Goal: Information Seeking & Learning: Learn about a topic

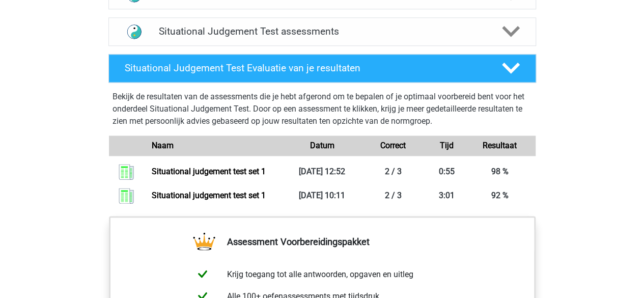
scroll to position [713, 0]
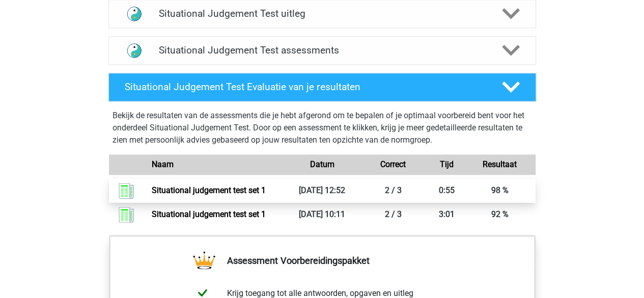
click at [152, 186] on link "Situational judgement test set 1" at bounding box center [209, 190] width 114 height 10
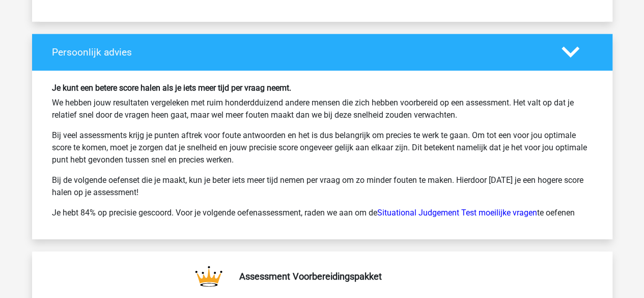
scroll to position [1324, 0]
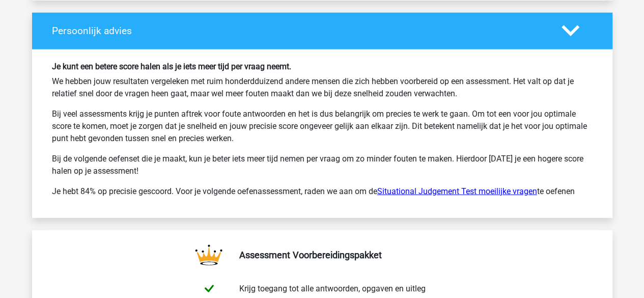
click at [442, 189] on link "Situational Judgement Test moeilijke vragen" at bounding box center [457, 191] width 160 height 10
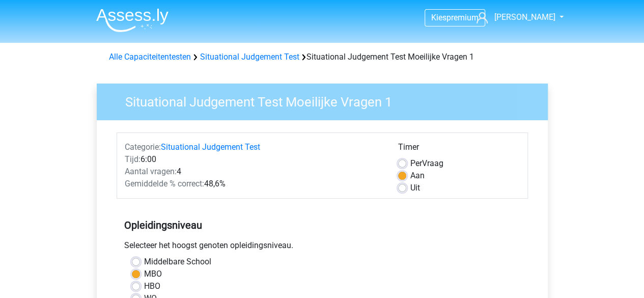
scroll to position [51, 0]
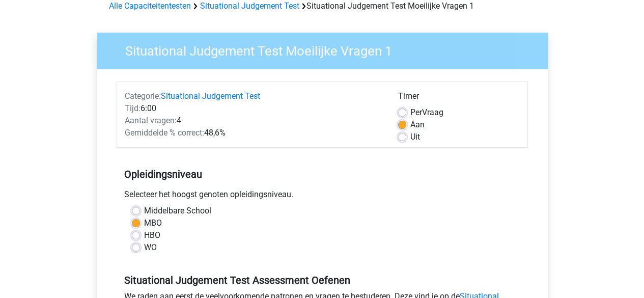
click at [144, 210] on label "Middelbare School" at bounding box center [177, 211] width 67 height 12
click at [137, 210] on input "Middelbare School" at bounding box center [136, 210] width 8 height 10
radio input "true"
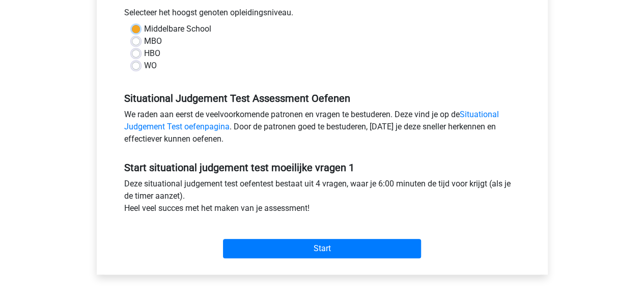
scroll to position [255, 0]
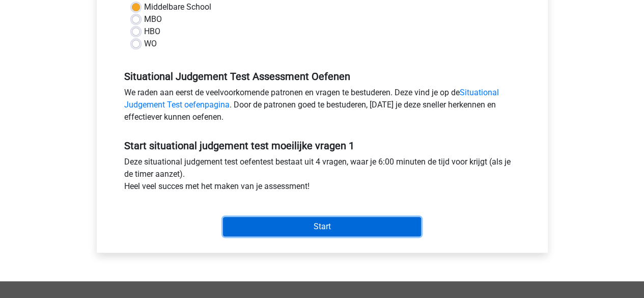
click at [308, 224] on input "Start" at bounding box center [322, 226] width 198 height 19
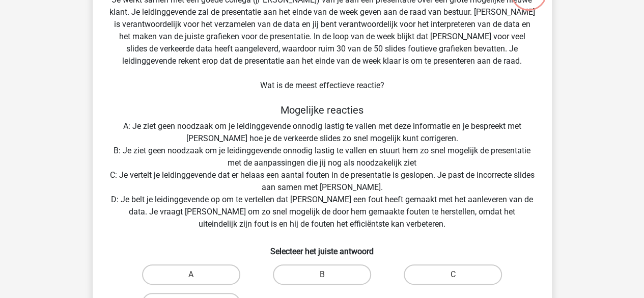
scroll to position [102, 0]
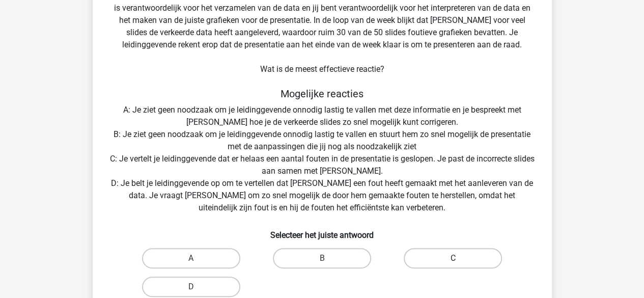
click at [430, 255] on label "C" at bounding box center [453, 258] width 98 height 20
click at [453, 258] on input "C" at bounding box center [456, 261] width 7 height 7
radio input "true"
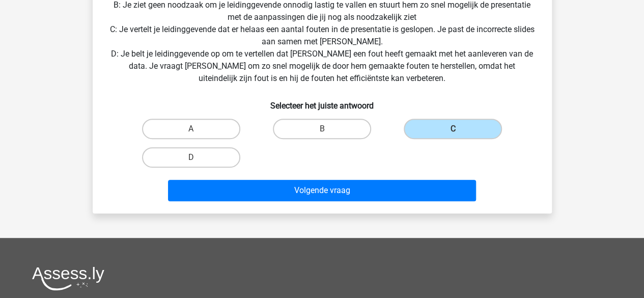
scroll to position [255, 0]
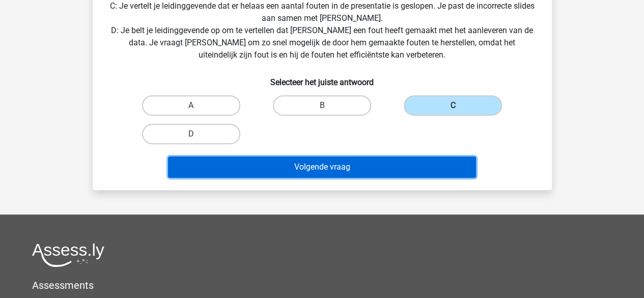
click at [373, 174] on button "Volgende vraag" at bounding box center [322, 166] width 308 height 21
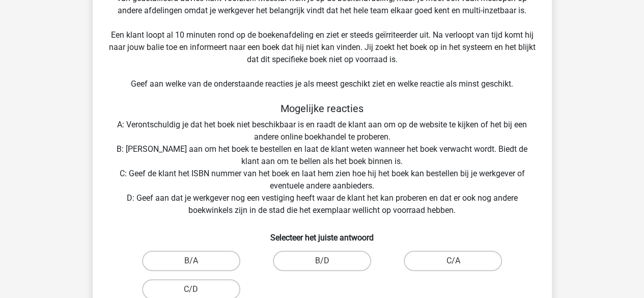
scroll to position [200, 0]
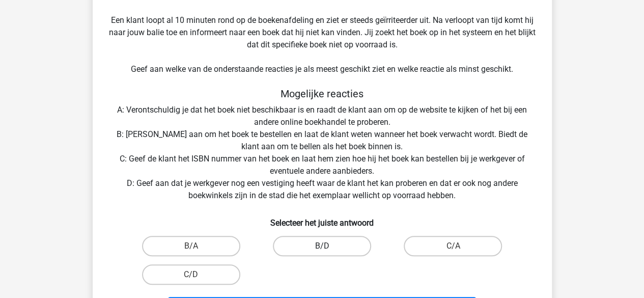
click at [330, 249] on label "B/D" at bounding box center [322, 246] width 98 height 20
click at [328, 249] on input "B/D" at bounding box center [325, 249] width 7 height 7
radio input "true"
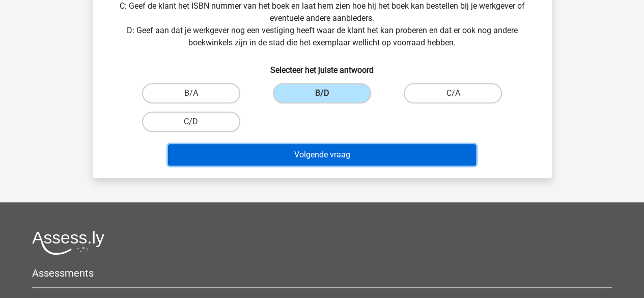
click at [343, 157] on button "Volgende vraag" at bounding box center [322, 154] width 308 height 21
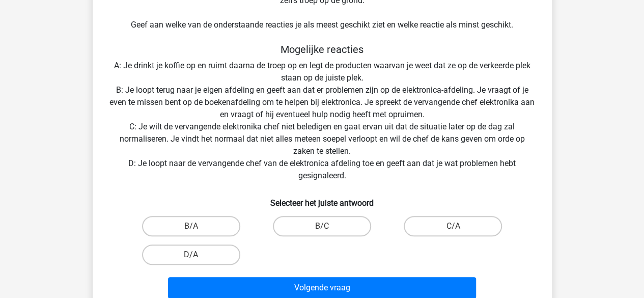
scroll to position [301, 0]
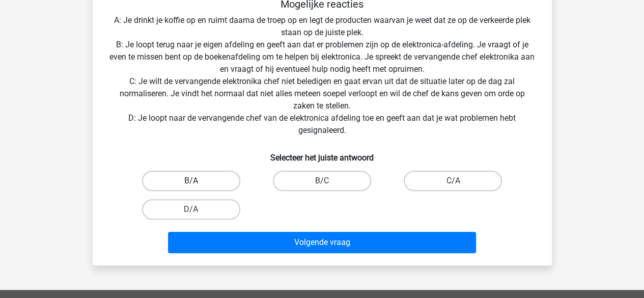
click at [208, 177] on label "B/A" at bounding box center [191, 181] width 98 height 20
click at [198, 181] on input "B/A" at bounding box center [194, 184] width 7 height 7
radio input "true"
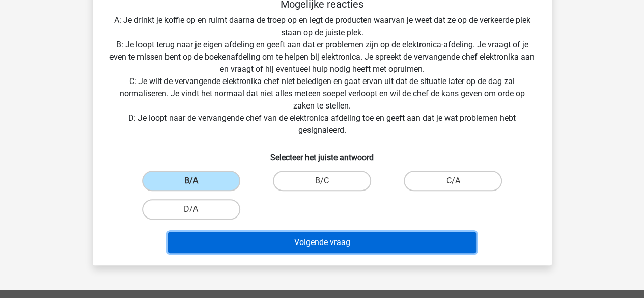
click at [277, 240] on button "Volgende vraag" at bounding box center [322, 242] width 308 height 21
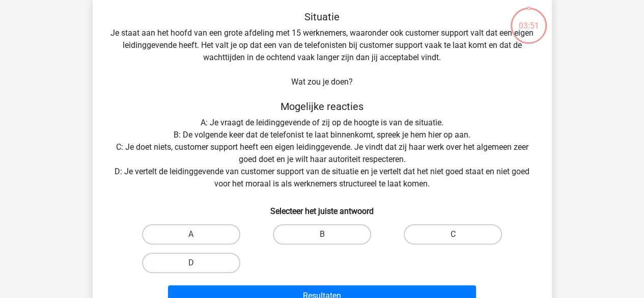
scroll to position [47, 0]
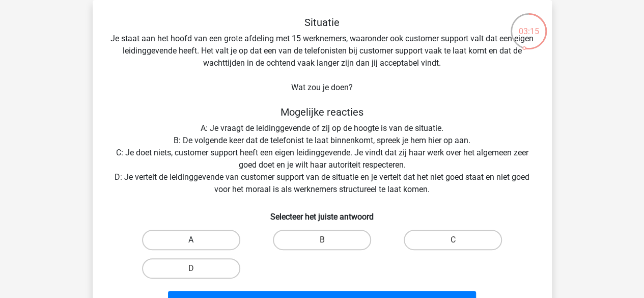
click at [192, 234] on label "A" at bounding box center [191, 240] width 98 height 20
click at [192, 240] on input "A" at bounding box center [194, 243] width 7 height 7
radio input "true"
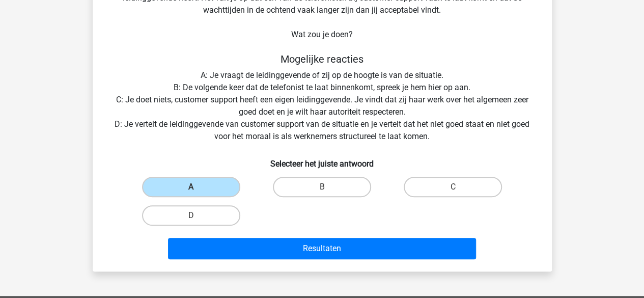
scroll to position [149, 0]
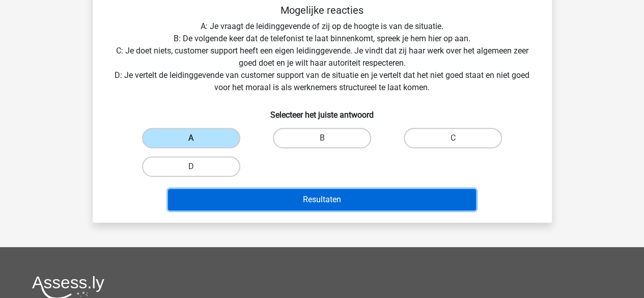
click at [238, 201] on button "Resultaten" at bounding box center [322, 199] width 308 height 21
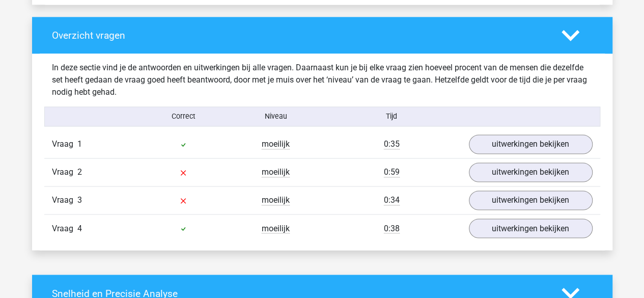
scroll to position [764, 0]
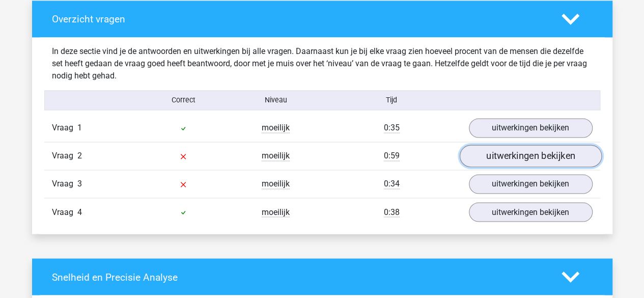
click at [528, 149] on link "uitwerkingen bekijken" at bounding box center [530, 156] width 142 height 22
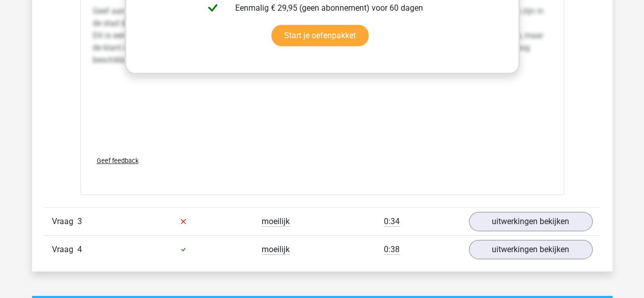
scroll to position [1579, 0]
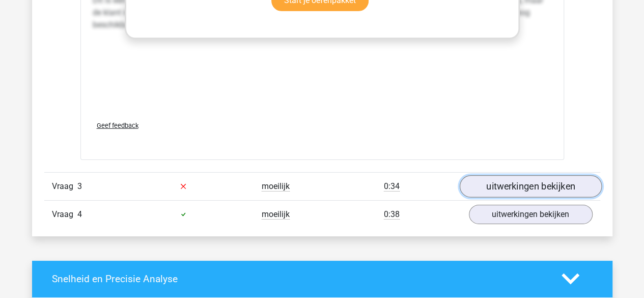
click at [525, 184] on link "uitwerkingen bekijken" at bounding box center [530, 186] width 142 height 22
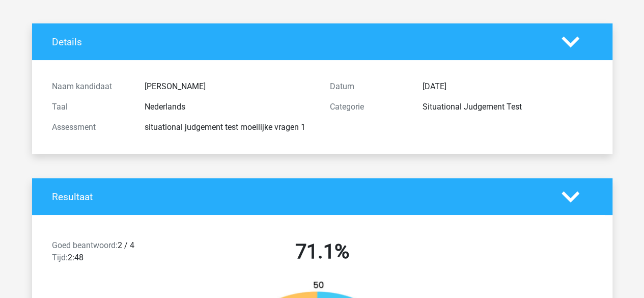
scroll to position [0, 0]
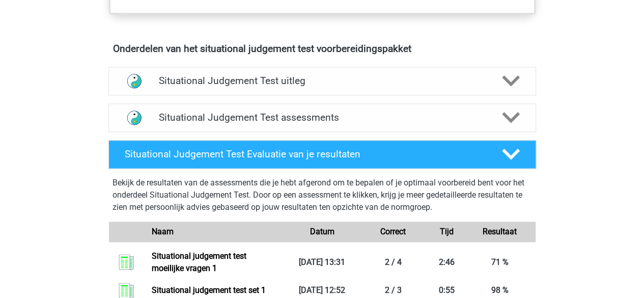
scroll to position [662, 0]
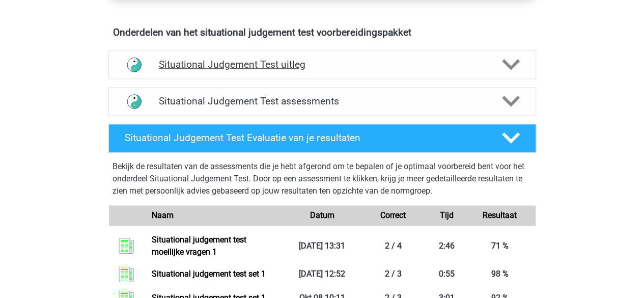
click at [504, 64] on icon at bounding box center [511, 65] width 18 height 18
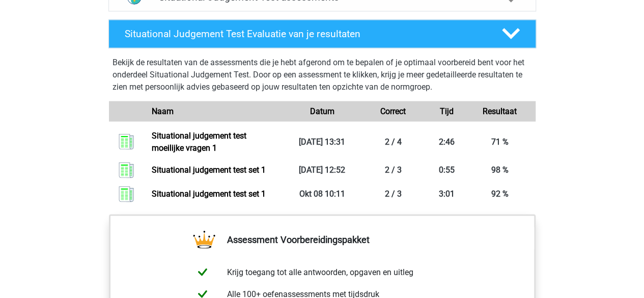
scroll to position [1019, 0]
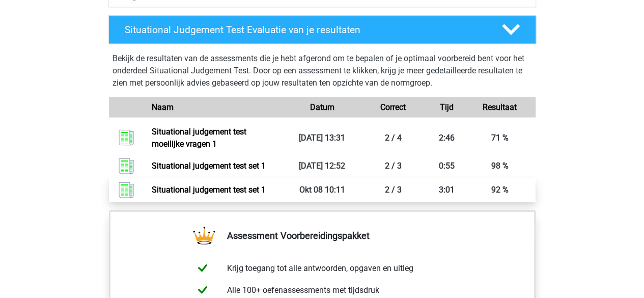
click at [266, 187] on link "Situational judgement test set 1" at bounding box center [209, 190] width 114 height 10
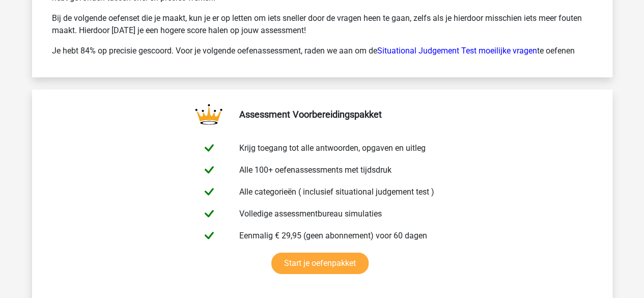
scroll to position [1324, 0]
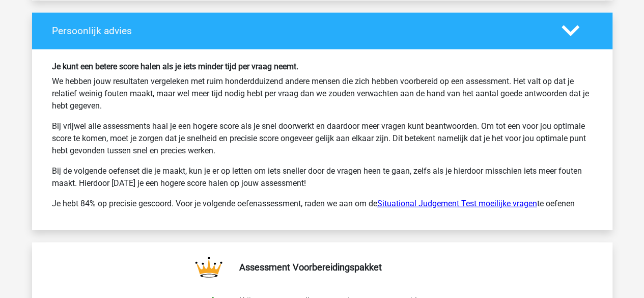
click at [458, 200] on link "Situational Judgement Test moeilijke vragen" at bounding box center [457, 204] width 160 height 10
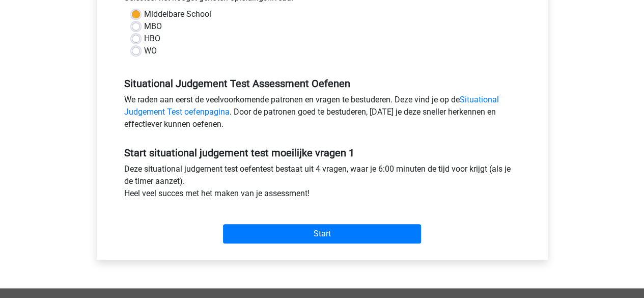
scroll to position [204, 0]
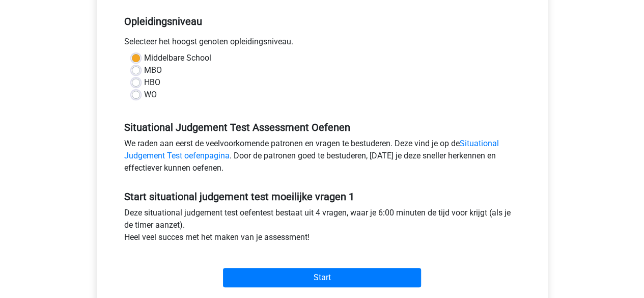
click at [144, 72] on label "MBO" at bounding box center [153, 70] width 18 height 12
click at [135, 72] on input "MBO" at bounding box center [136, 69] width 8 height 10
radio input "true"
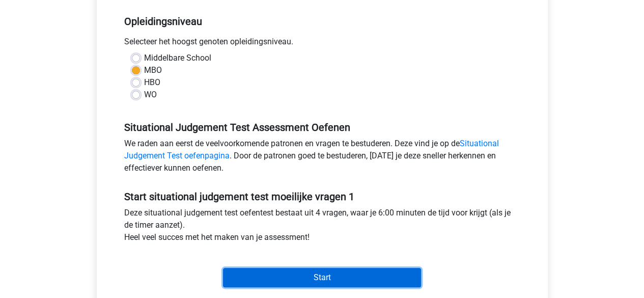
click at [295, 276] on input "Start" at bounding box center [322, 277] width 198 height 19
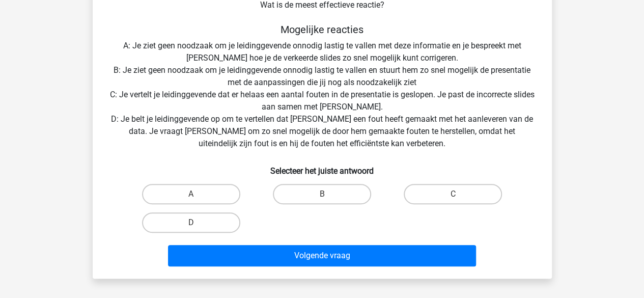
scroll to position [153, 0]
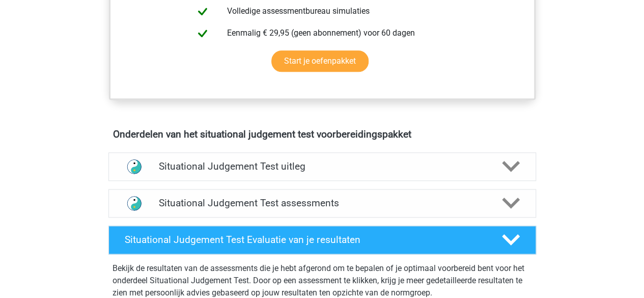
scroll to position [662, 0]
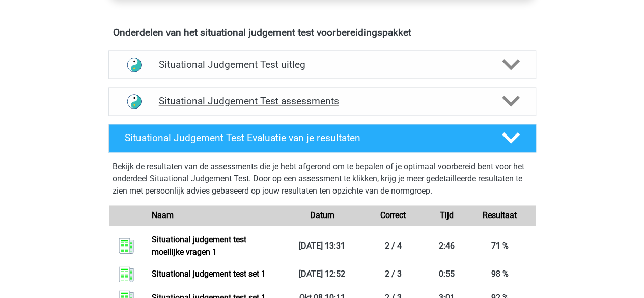
click at [507, 102] on icon at bounding box center [511, 101] width 18 height 18
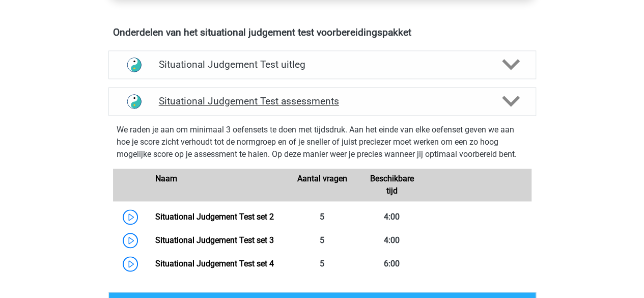
scroll to position [713, 0]
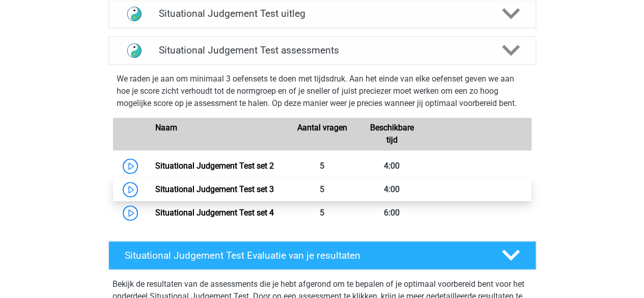
click at [232, 190] on link "Situational Judgement Test set 3" at bounding box center [214, 189] width 119 height 10
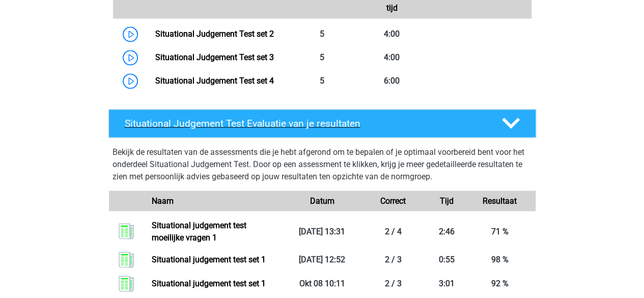
scroll to position [866, 0]
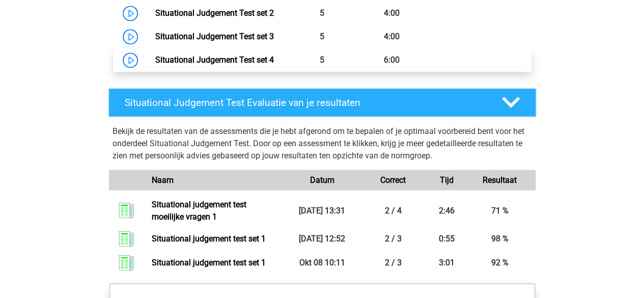
click at [239, 61] on link "Situational Judgement Test set 4" at bounding box center [214, 60] width 119 height 10
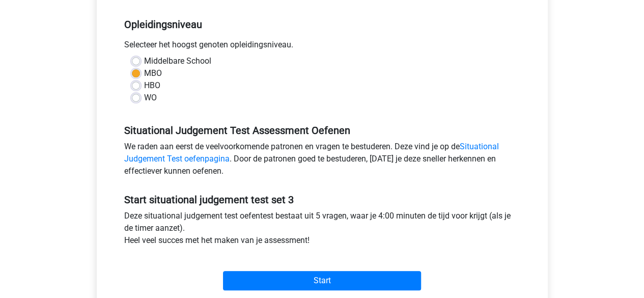
scroll to position [153, 0]
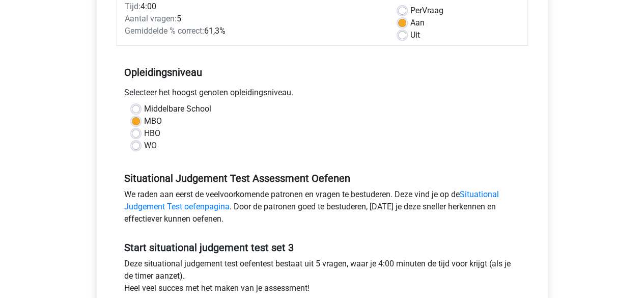
click at [144, 109] on label "Middelbare School" at bounding box center [177, 109] width 67 height 12
click at [139, 109] on input "Middelbare School" at bounding box center [136, 108] width 8 height 10
radio input "true"
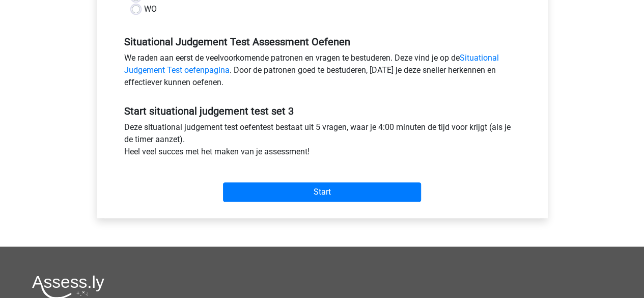
scroll to position [306, 0]
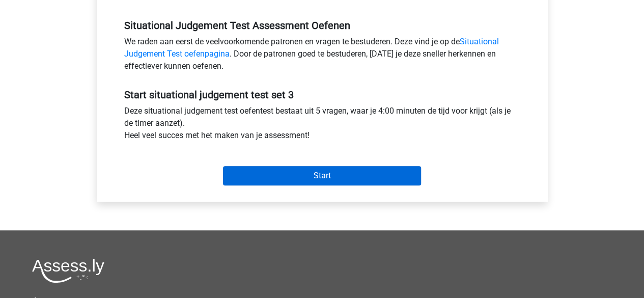
click at [314, 165] on div "Start" at bounding box center [322, 168] width 411 height 36
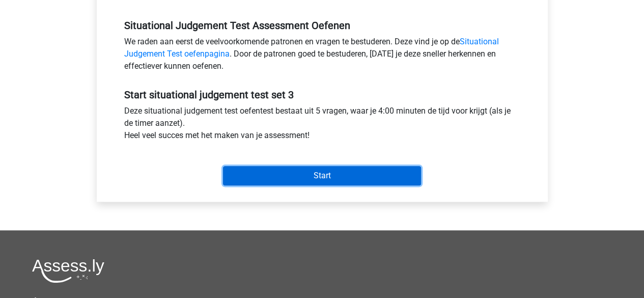
click at [313, 171] on input "Start" at bounding box center [322, 175] width 198 height 19
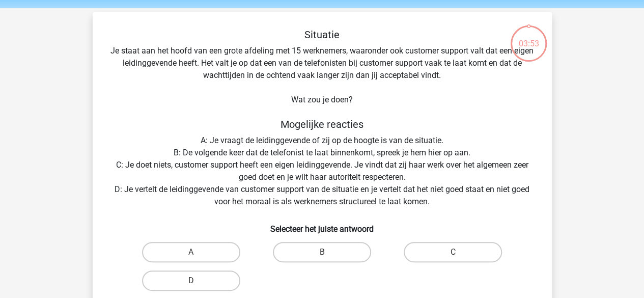
scroll to position [51, 0]
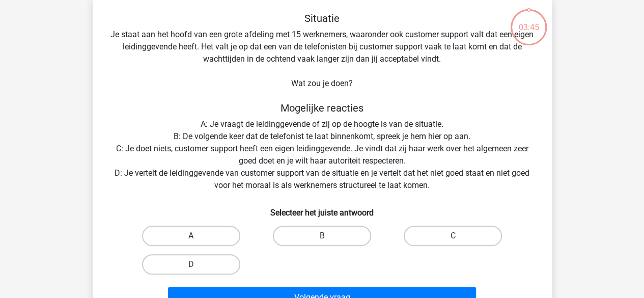
drag, startPoint x: 188, startPoint y: 234, endPoint x: 199, endPoint y: 226, distance: 13.4
click at [189, 234] on label "A" at bounding box center [191, 236] width 98 height 20
click at [191, 236] on input "A" at bounding box center [194, 239] width 7 height 7
radio input "true"
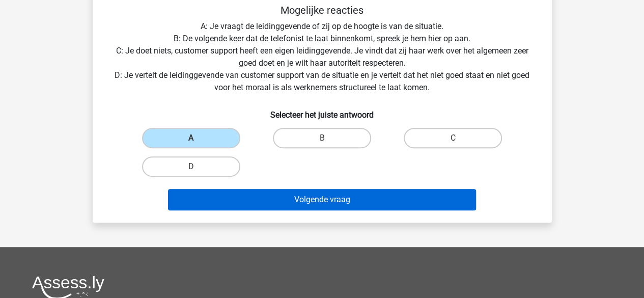
scroll to position [153, 0]
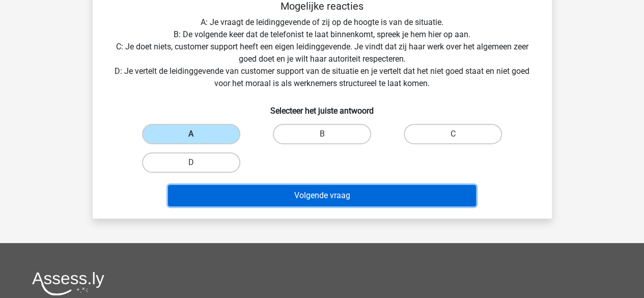
click at [301, 195] on button "Volgende vraag" at bounding box center [322, 195] width 308 height 21
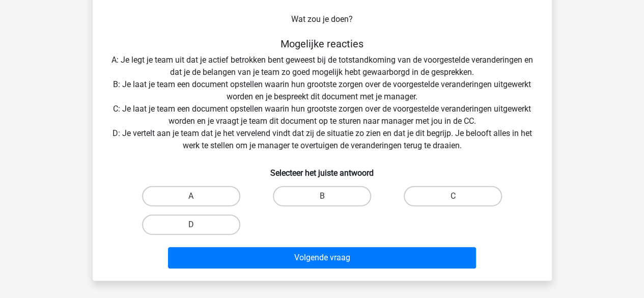
scroll to position [200, 0]
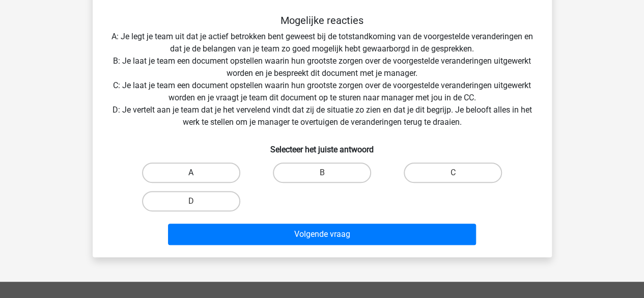
click at [213, 170] on label "A" at bounding box center [191, 172] width 98 height 20
click at [198, 173] on input "A" at bounding box center [194, 176] width 7 height 7
radio input "true"
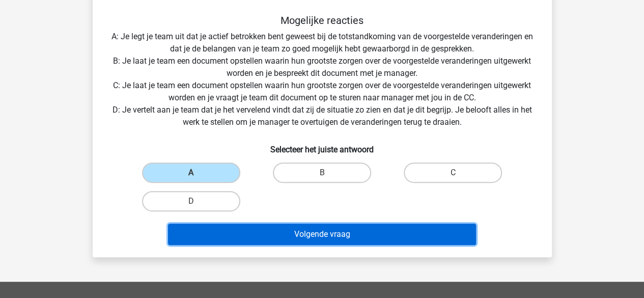
click at [286, 232] on button "Volgende vraag" at bounding box center [322, 234] width 308 height 21
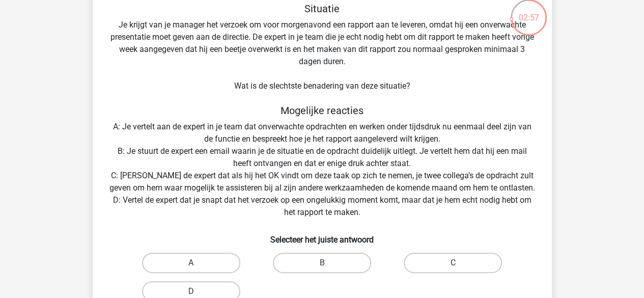
scroll to position [47, 0]
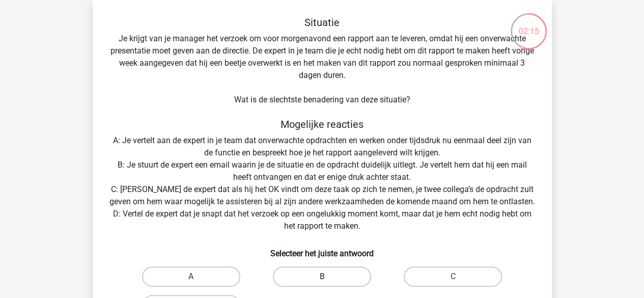
click at [290, 269] on label "B" at bounding box center [322, 276] width 98 height 20
click at [322, 277] on input "B" at bounding box center [325, 280] width 7 height 7
radio input "true"
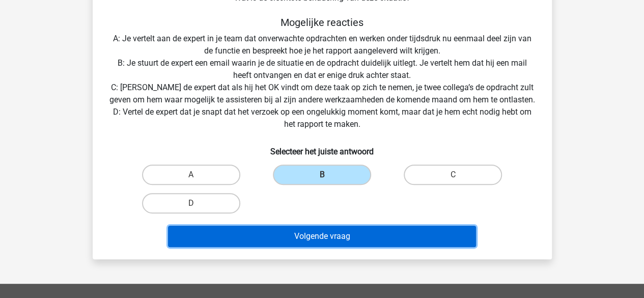
click at [326, 245] on button "Volgende vraag" at bounding box center [322, 236] width 308 height 21
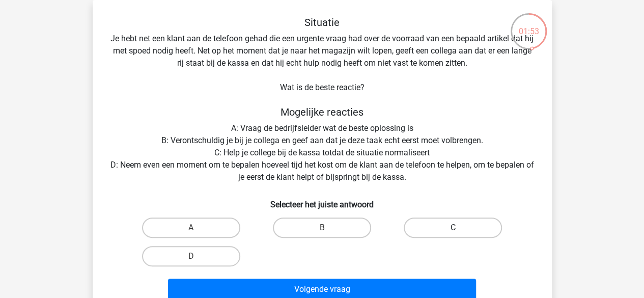
click at [438, 226] on label "C" at bounding box center [453, 227] width 98 height 20
click at [453, 228] on input "C" at bounding box center [456, 231] width 7 height 7
radio input "true"
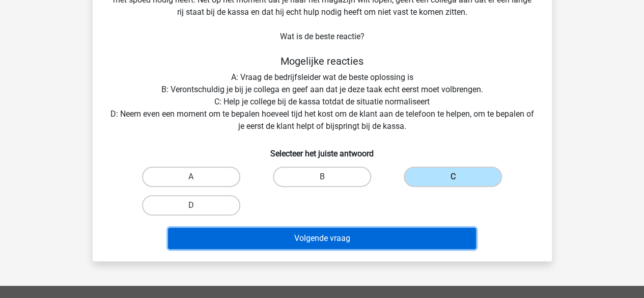
click at [338, 239] on button "Volgende vraag" at bounding box center [322, 238] width 308 height 21
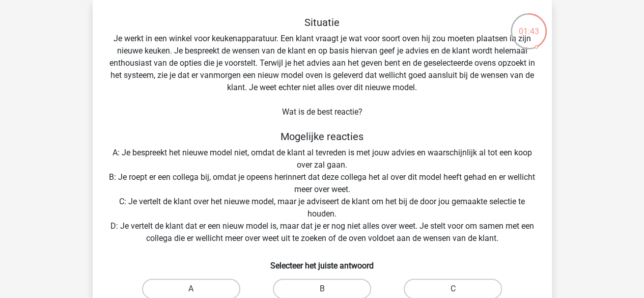
scroll to position [98, 0]
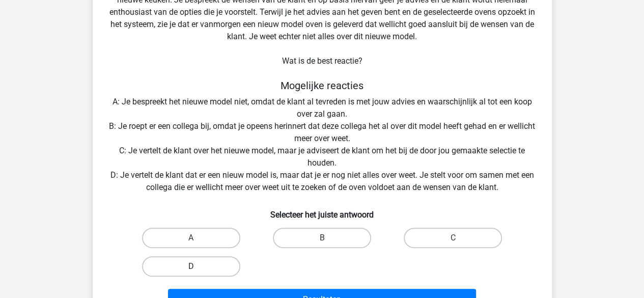
click at [211, 260] on label "D" at bounding box center [191, 266] width 98 height 20
click at [198, 266] on input "D" at bounding box center [194, 269] width 7 height 7
radio input "true"
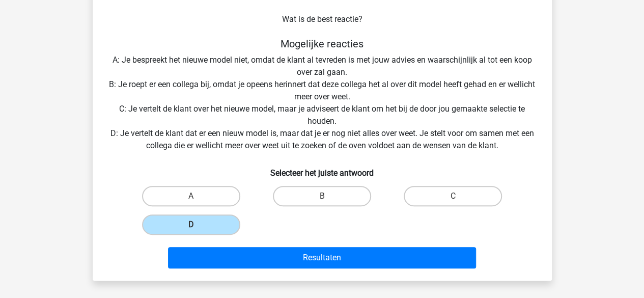
scroll to position [200, 0]
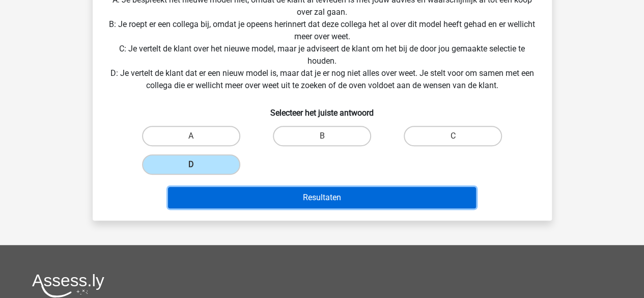
click at [285, 199] on button "Resultaten" at bounding box center [322, 197] width 308 height 21
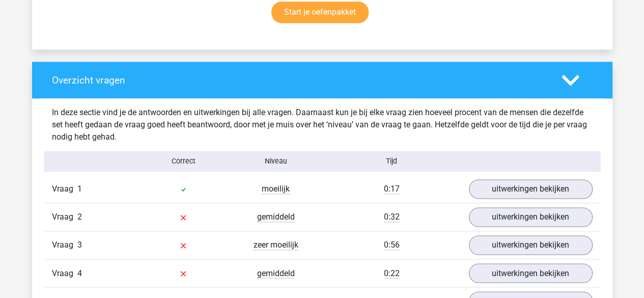
scroll to position [764, 0]
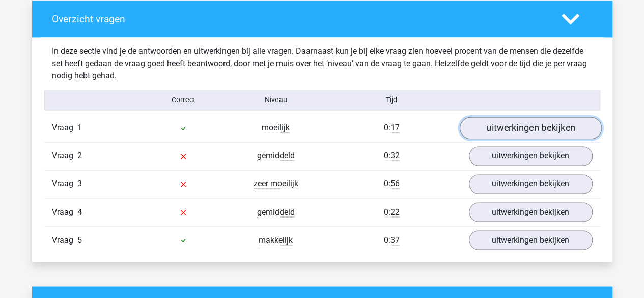
click at [545, 129] on link "uitwerkingen bekijken" at bounding box center [530, 128] width 142 height 22
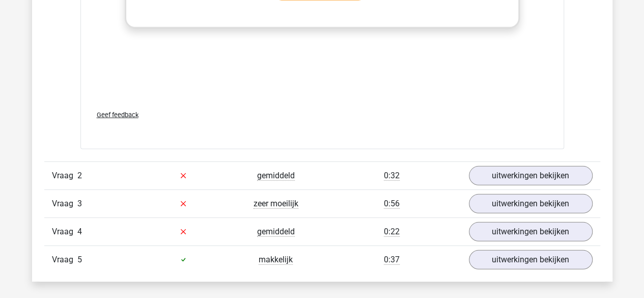
scroll to position [1426, 0]
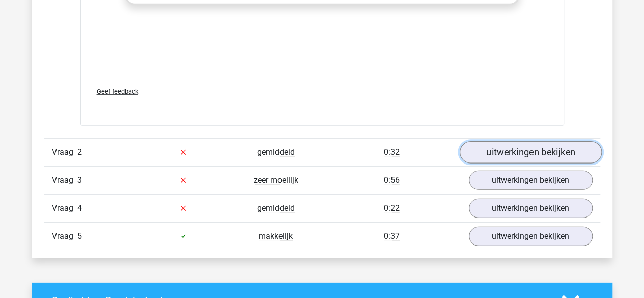
click at [538, 147] on link "uitwerkingen bekijken" at bounding box center [530, 152] width 142 height 22
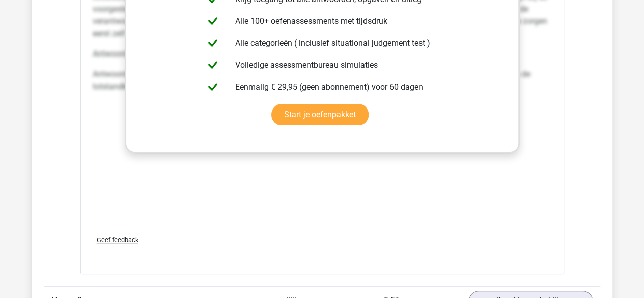
scroll to position [2139, 0]
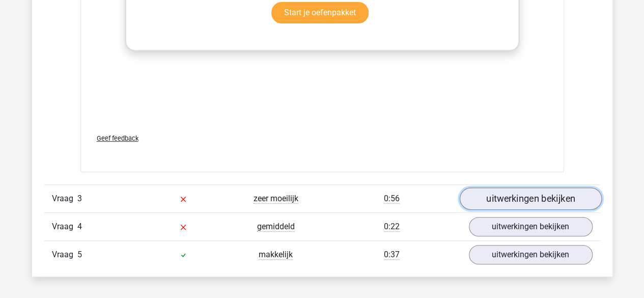
click at [527, 200] on link "uitwerkingen bekijken" at bounding box center [530, 198] width 142 height 22
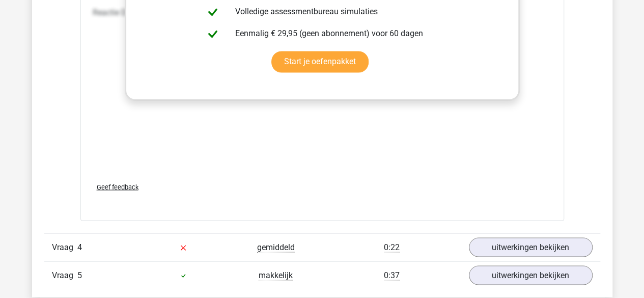
scroll to position [2852, 0]
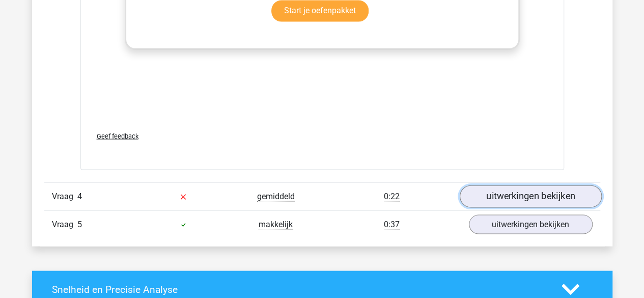
click at [512, 193] on link "uitwerkingen bekijken" at bounding box center [530, 196] width 142 height 22
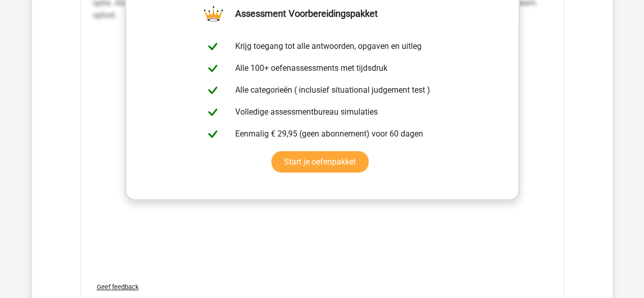
scroll to position [3412, 0]
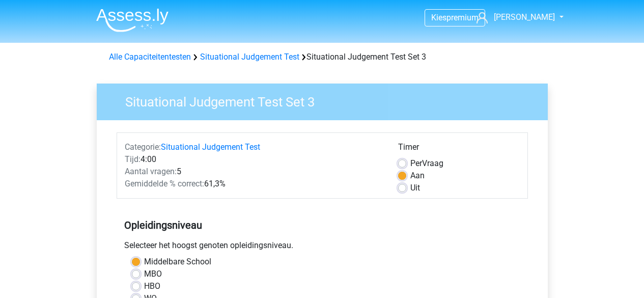
scroll to position [306, 0]
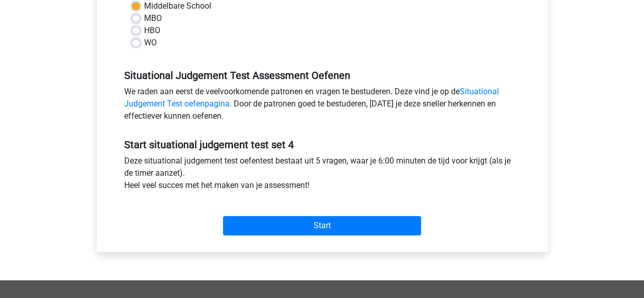
scroll to position [306, 0]
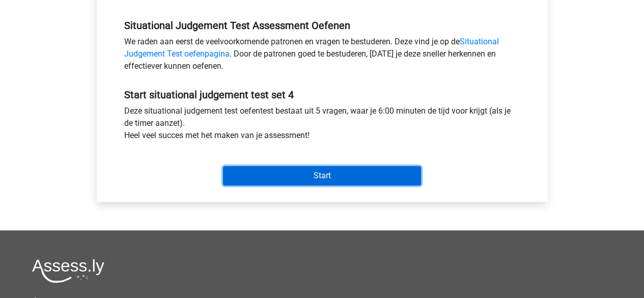
click at [328, 175] on input "Start" at bounding box center [322, 175] width 198 height 19
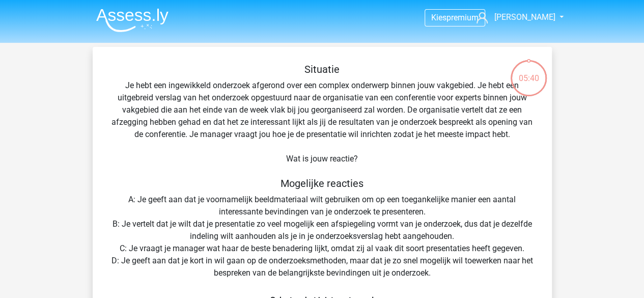
scroll to position [51, 0]
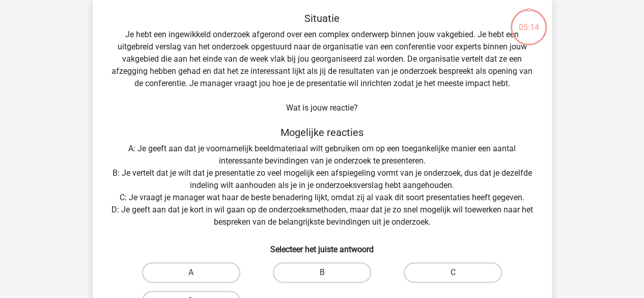
drag, startPoint x: 431, startPoint y: 267, endPoint x: 431, endPoint y: 249, distance: 18.8
click at [431, 267] on label "C" at bounding box center [453, 272] width 98 height 20
click at [453, 272] on input "C" at bounding box center [456, 275] width 7 height 7
radio input "true"
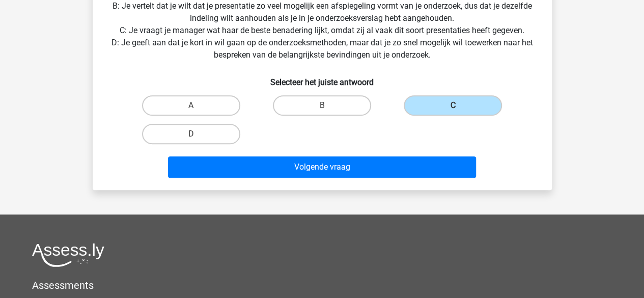
scroll to position [255, 0]
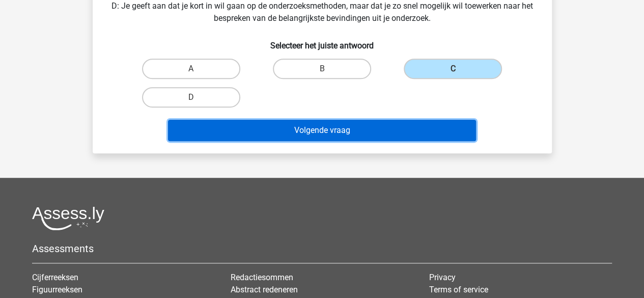
click at [366, 132] on button "Volgende vraag" at bounding box center [322, 130] width 308 height 21
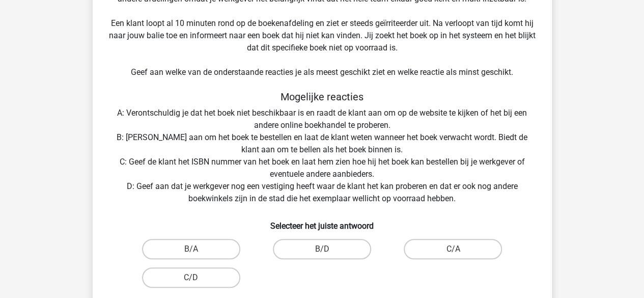
scroll to position [200, 0]
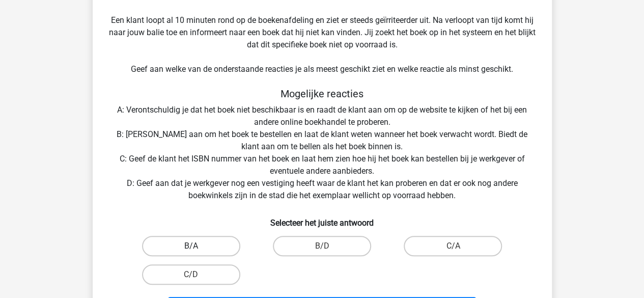
click at [214, 241] on label "B/A" at bounding box center [191, 246] width 98 height 20
click at [198, 246] on input "B/A" at bounding box center [194, 249] width 7 height 7
radio input "true"
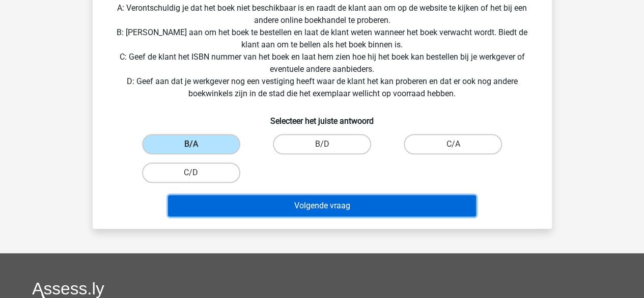
click at [271, 203] on button "Volgende vraag" at bounding box center [322, 205] width 308 height 21
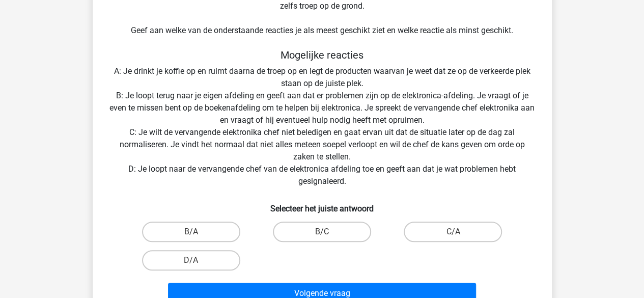
scroll to position [301, 0]
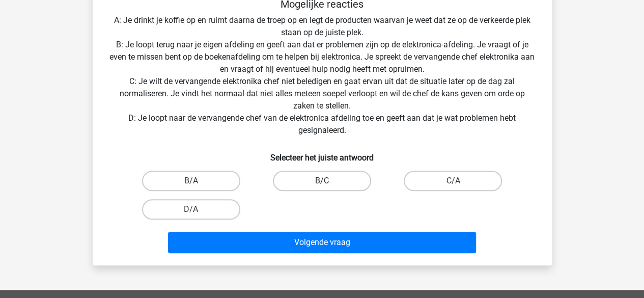
click at [304, 184] on label "B/C" at bounding box center [322, 181] width 98 height 20
click at [322, 184] on input "B/C" at bounding box center [325, 184] width 7 height 7
radio input "true"
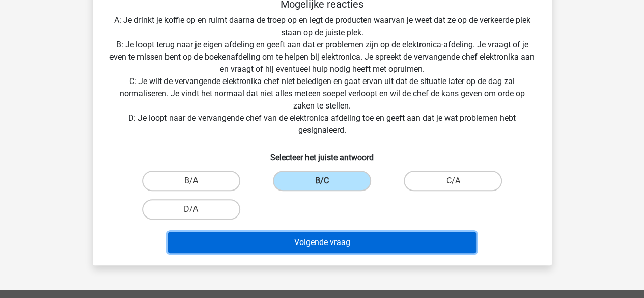
click at [320, 243] on button "Volgende vraag" at bounding box center [322, 242] width 308 height 21
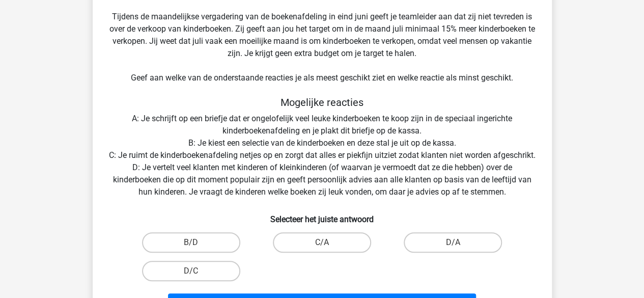
scroll to position [204, 0]
click at [220, 252] on label "B/D" at bounding box center [191, 242] width 98 height 20
click at [198, 249] on input "B/D" at bounding box center [194, 245] width 7 height 7
radio input "true"
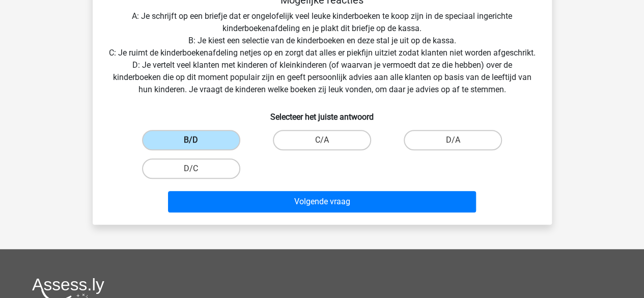
scroll to position [356, 0]
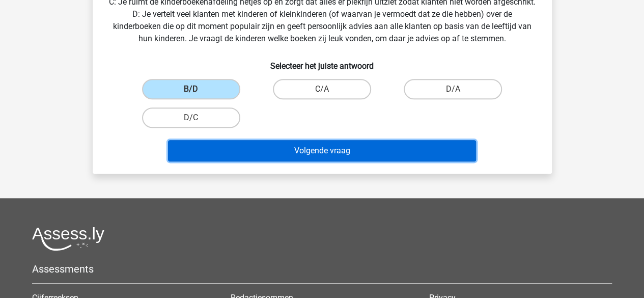
click at [318, 161] on button "Volgende vraag" at bounding box center [322, 150] width 308 height 21
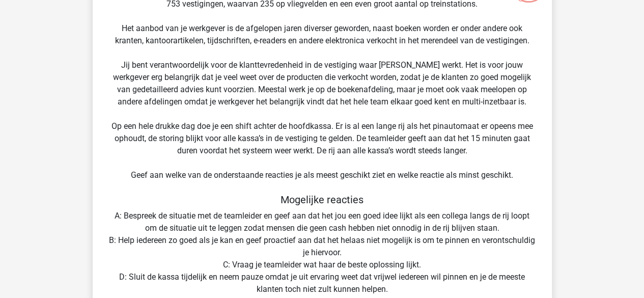
scroll to position [149, 0]
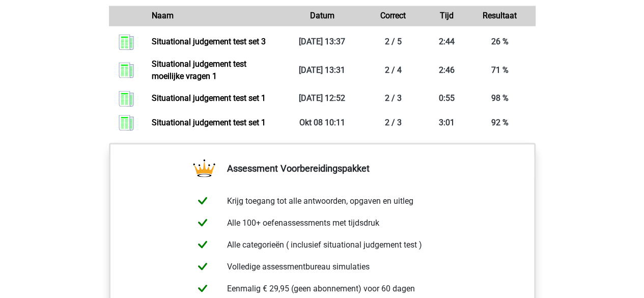
scroll to position [764, 0]
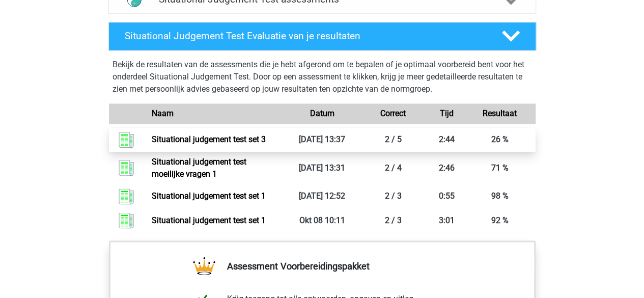
click at [266, 137] on link "Situational judgement test set 3" at bounding box center [209, 139] width 114 height 10
click at [266, 136] on link "Situational judgement test set 3" at bounding box center [209, 139] width 114 height 10
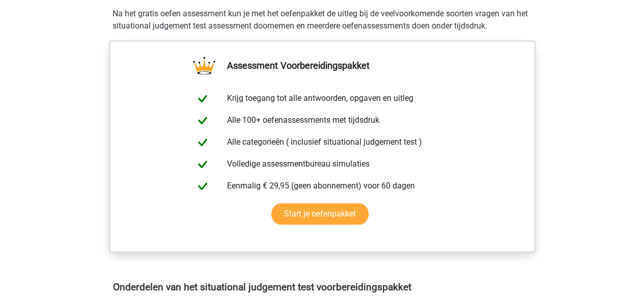
scroll to position [560, 0]
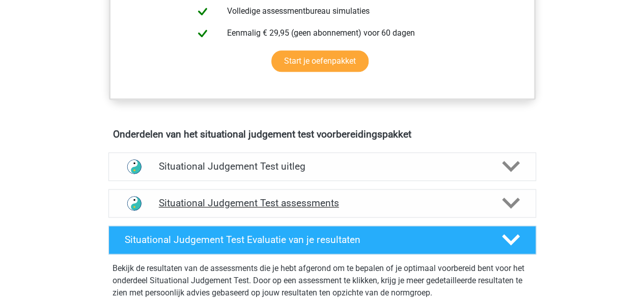
click at [502, 201] on icon at bounding box center [511, 203] width 18 height 18
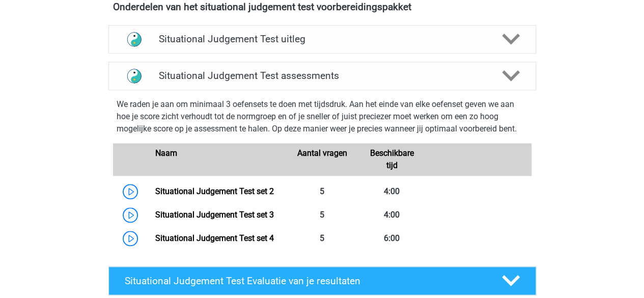
scroll to position [764, 0]
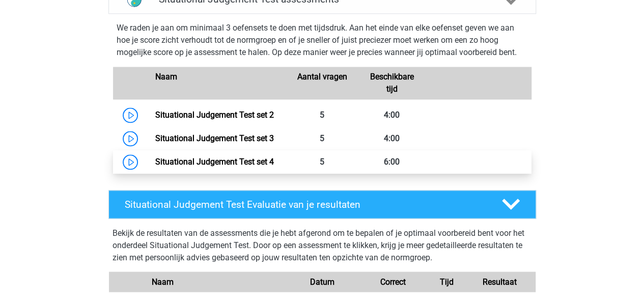
click at [271, 158] on link "Situational Judgement Test set 4" at bounding box center [214, 162] width 119 height 10
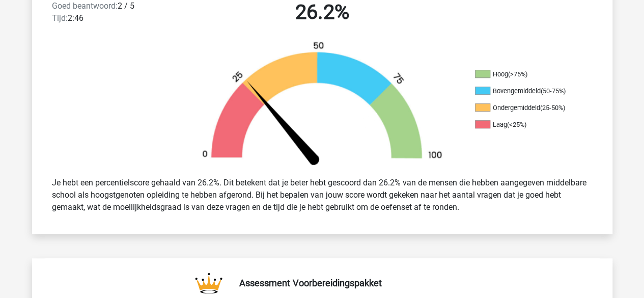
scroll to position [204, 0]
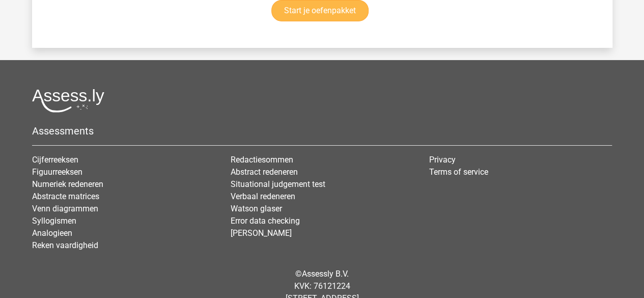
scroll to position [1801, 0]
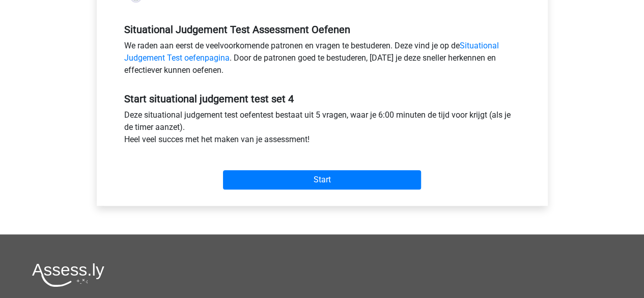
scroll to position [306, 0]
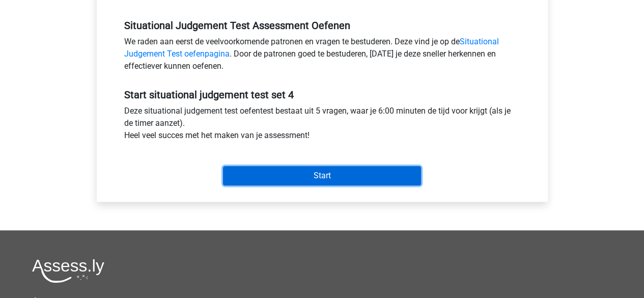
click at [282, 179] on input "Start" at bounding box center [322, 175] width 198 height 19
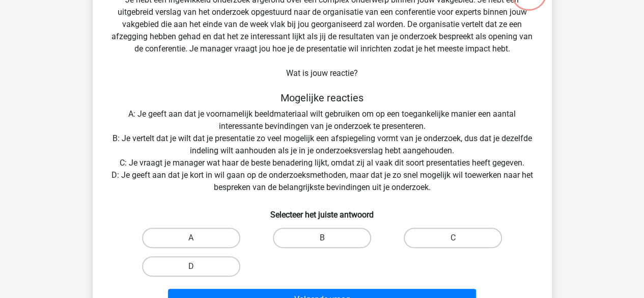
scroll to position [102, 0]
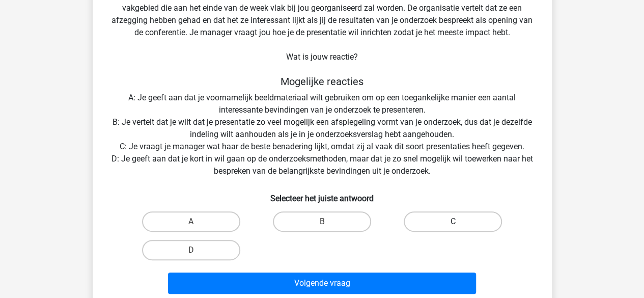
click at [425, 222] on label "C" at bounding box center [453, 221] width 98 height 20
click at [453, 222] on input "C" at bounding box center [456, 225] width 7 height 7
radio input "true"
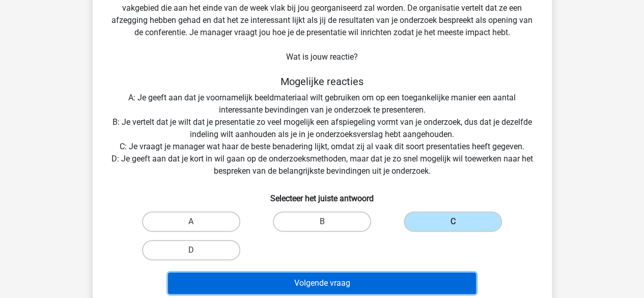
click at [335, 282] on button "Volgende vraag" at bounding box center [322, 282] width 308 height 21
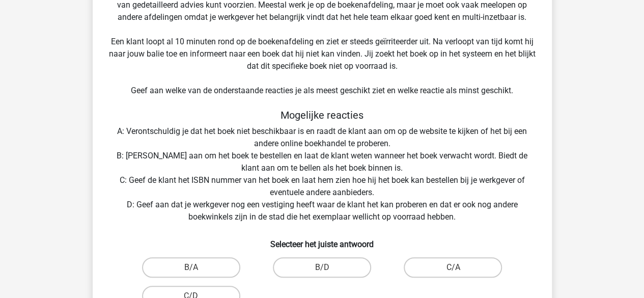
scroll to position [200, 0]
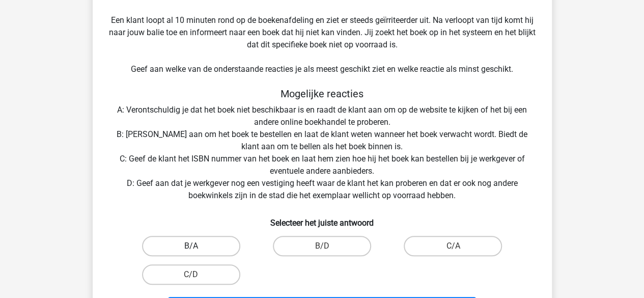
click at [223, 248] on label "B/A" at bounding box center [191, 246] width 98 height 20
click at [198, 248] on input "B/A" at bounding box center [194, 249] width 7 height 7
radio input "true"
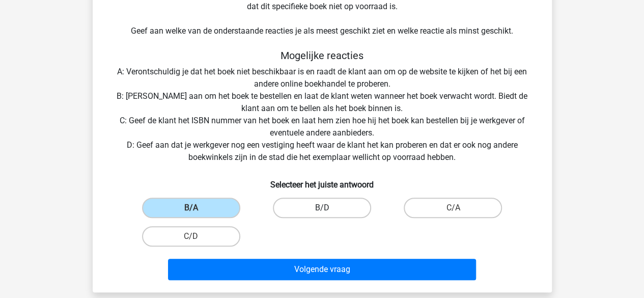
scroll to position [301, 0]
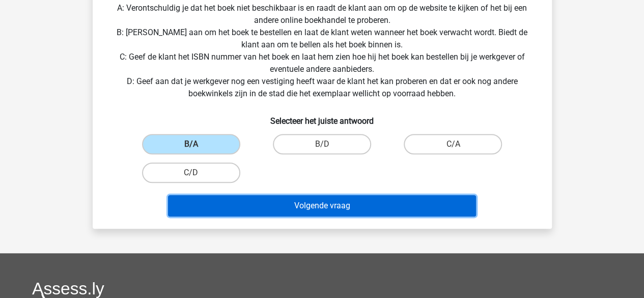
click at [291, 211] on button "Volgende vraag" at bounding box center [322, 205] width 308 height 21
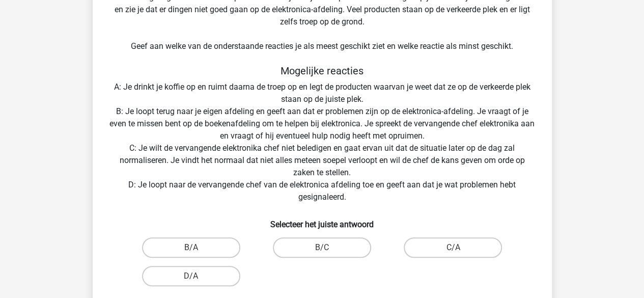
scroll to position [251, 0]
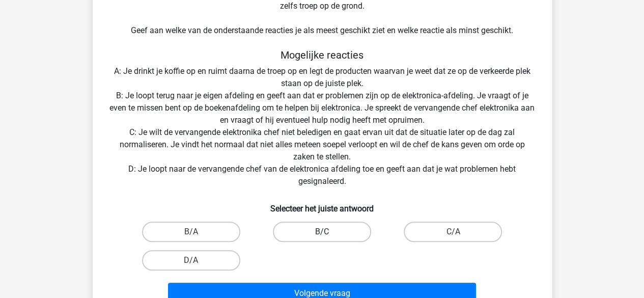
click at [324, 228] on label "B/C" at bounding box center [322, 232] width 98 height 20
click at [324, 232] on input "B/C" at bounding box center [325, 235] width 7 height 7
radio input "true"
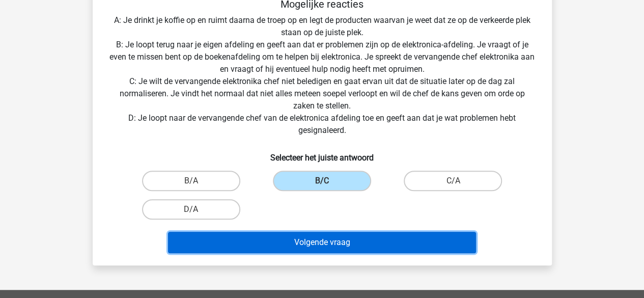
click at [333, 232] on button "Volgende vraag" at bounding box center [322, 242] width 308 height 21
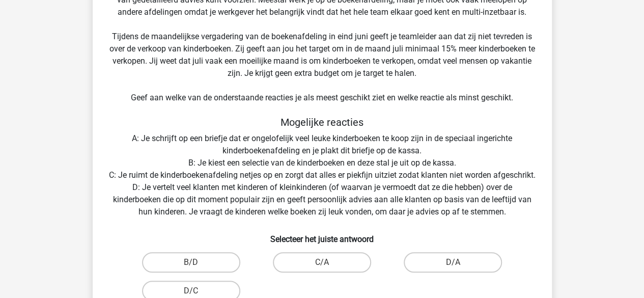
scroll to position [200, 0]
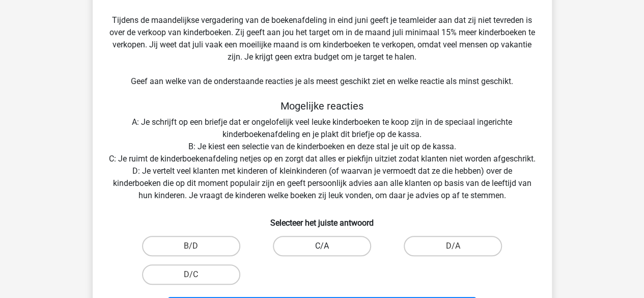
click at [323, 254] on label "C/A" at bounding box center [322, 246] width 98 height 20
click at [323, 253] on input "C/A" at bounding box center [325, 249] width 7 height 7
radio input "true"
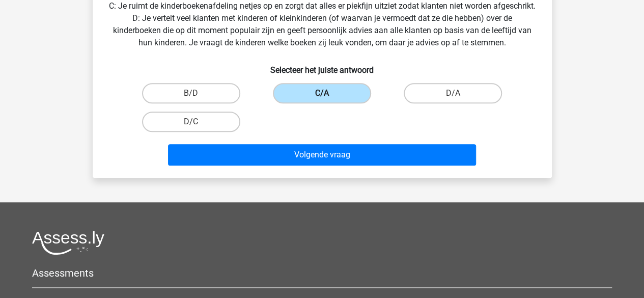
scroll to position [403, 0]
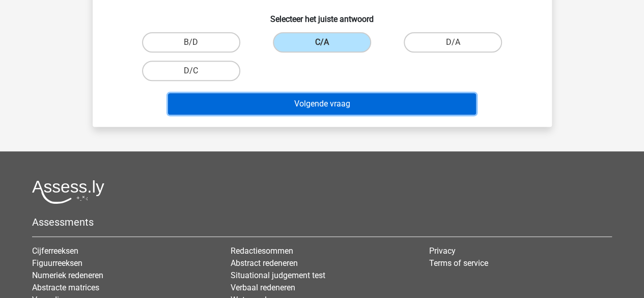
click at [341, 113] on button "Volgende vraag" at bounding box center [322, 103] width 308 height 21
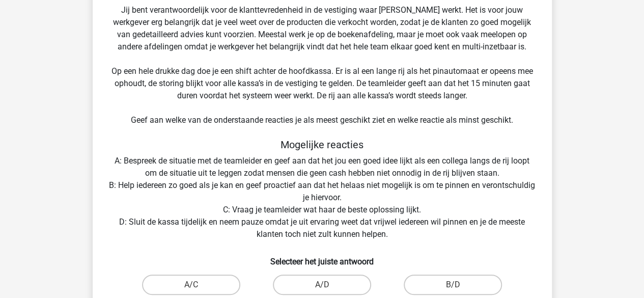
scroll to position [200, 0]
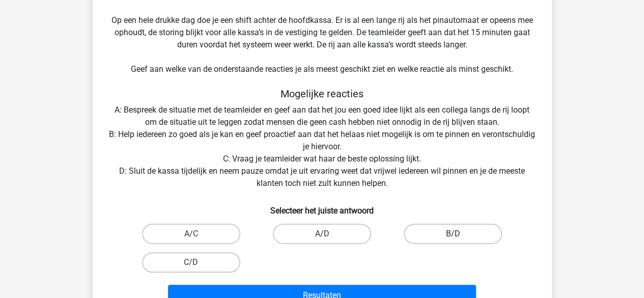
click at [433, 232] on label "B/D" at bounding box center [453, 234] width 98 height 20
click at [453, 234] on input "B/D" at bounding box center [456, 237] width 7 height 7
radio input "true"
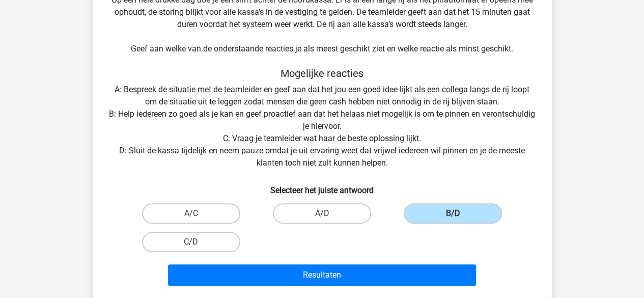
scroll to position [251, 0]
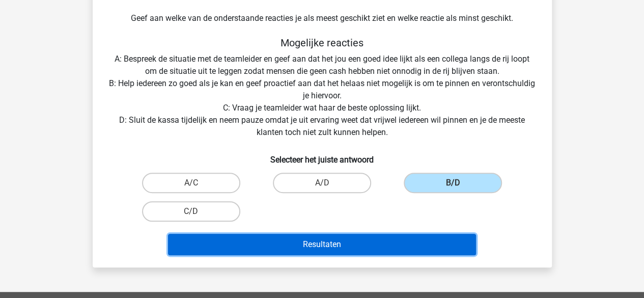
click at [370, 236] on button "Resultaten" at bounding box center [322, 244] width 308 height 21
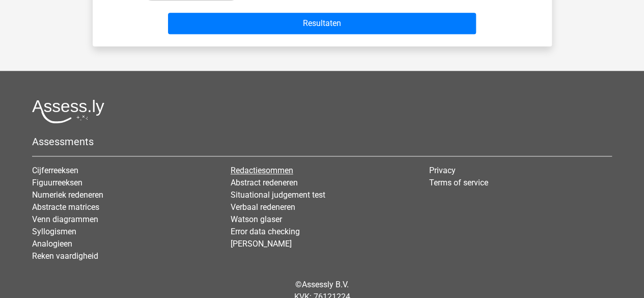
scroll to position [513, 0]
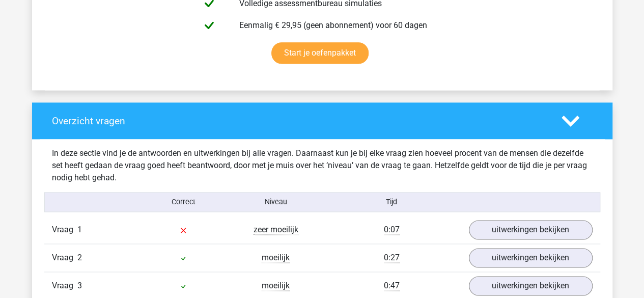
scroll to position [764, 0]
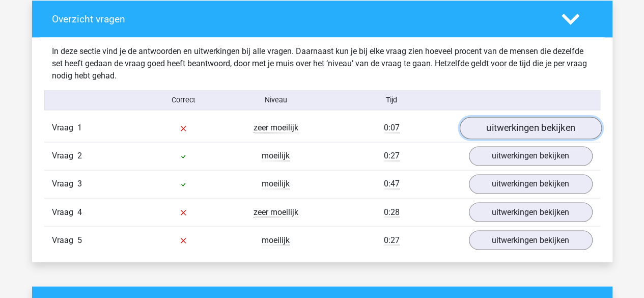
click at [515, 125] on link "uitwerkingen bekijken" at bounding box center [530, 128] width 142 height 22
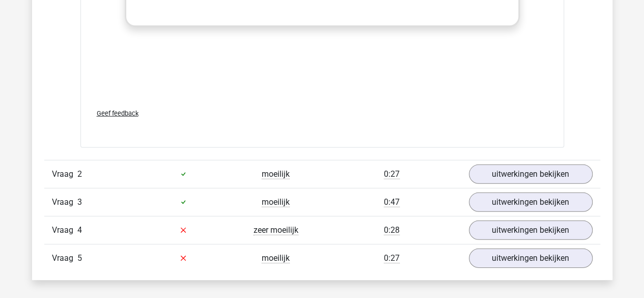
scroll to position [1477, 0]
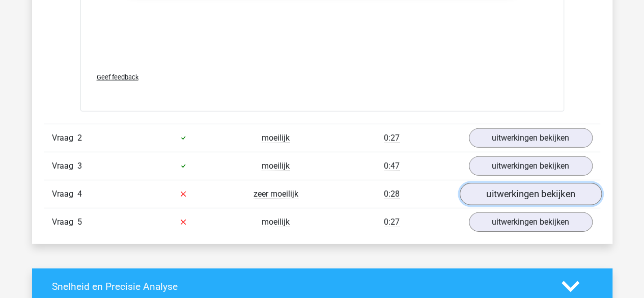
click at [489, 200] on link "uitwerkingen bekijken" at bounding box center [530, 194] width 142 height 22
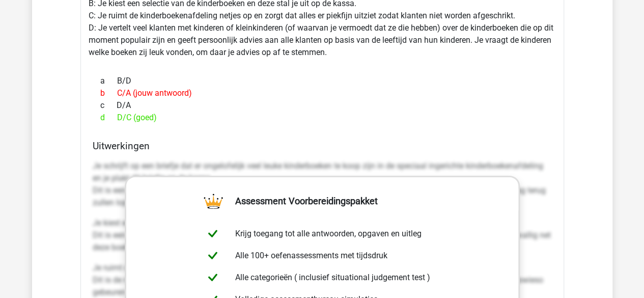
scroll to position [1916, 0]
